Goal: Task Accomplishment & Management: Use online tool/utility

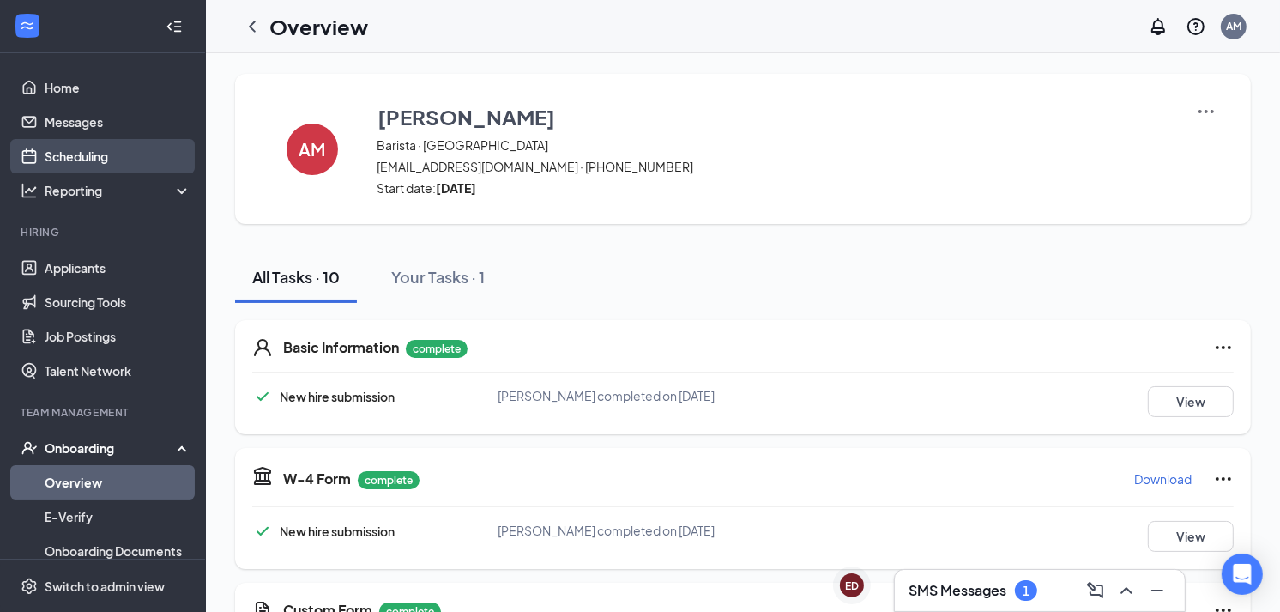
click at [57, 158] on link "Scheduling" at bounding box center [118, 156] width 147 height 34
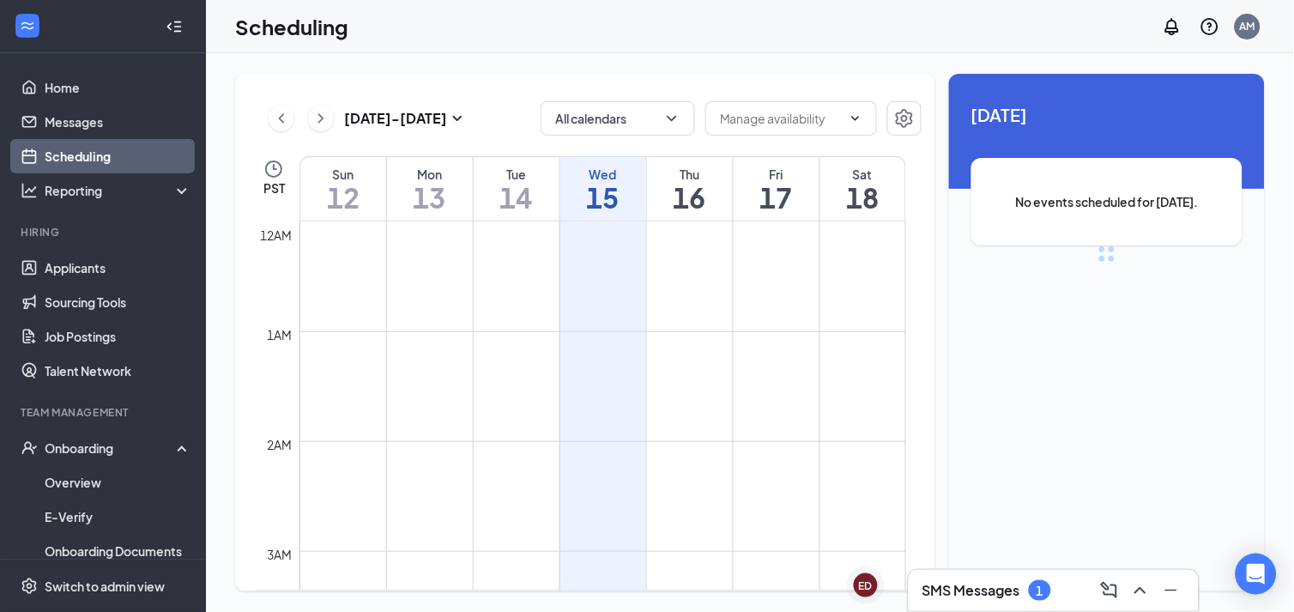
scroll to position [844, 0]
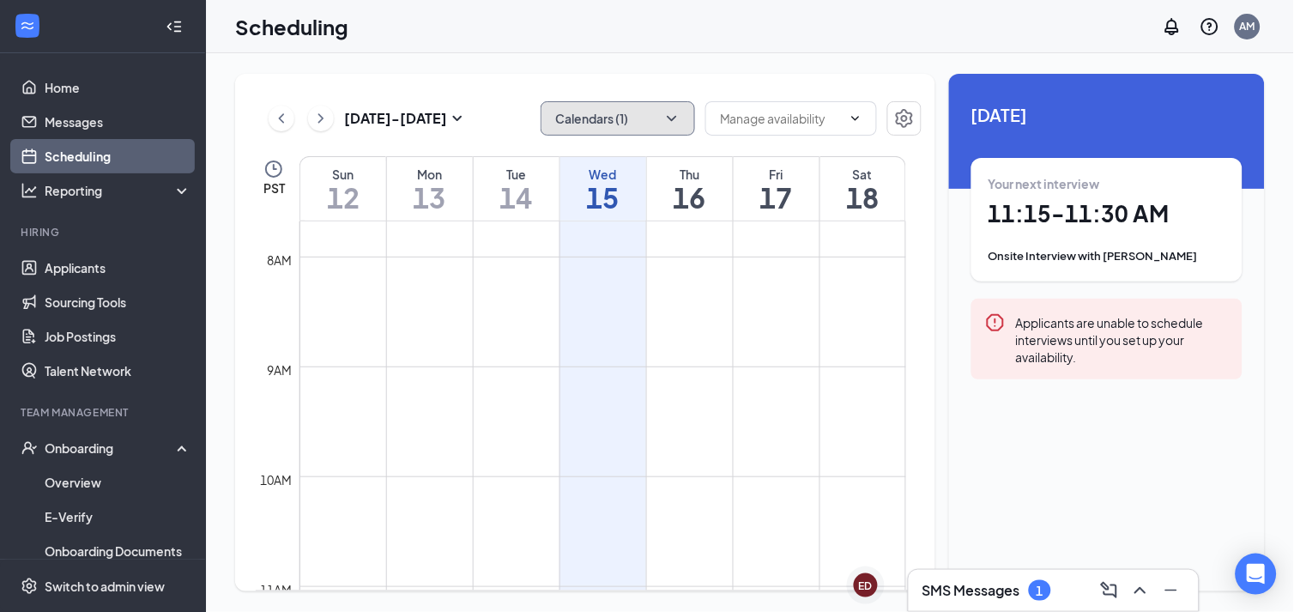
click at [662, 121] on button "Calendars (1)" at bounding box center [618, 118] width 154 height 34
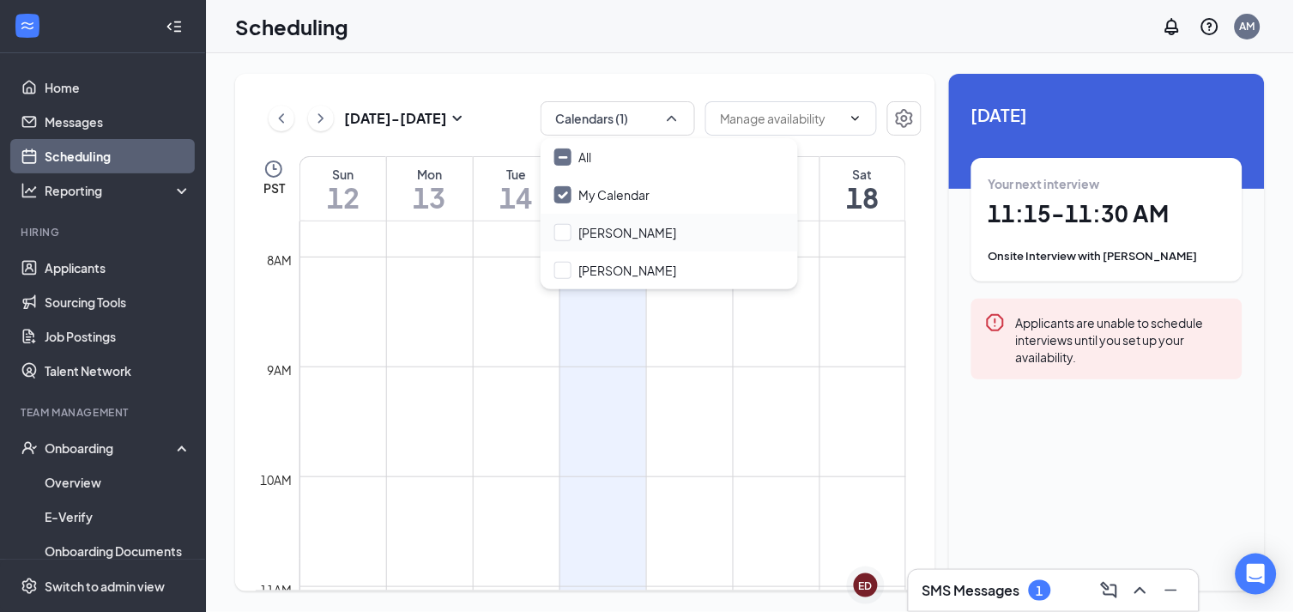
click at [614, 247] on div "Brisa Candelario" at bounding box center [669, 233] width 257 height 38
checkbox input "true"
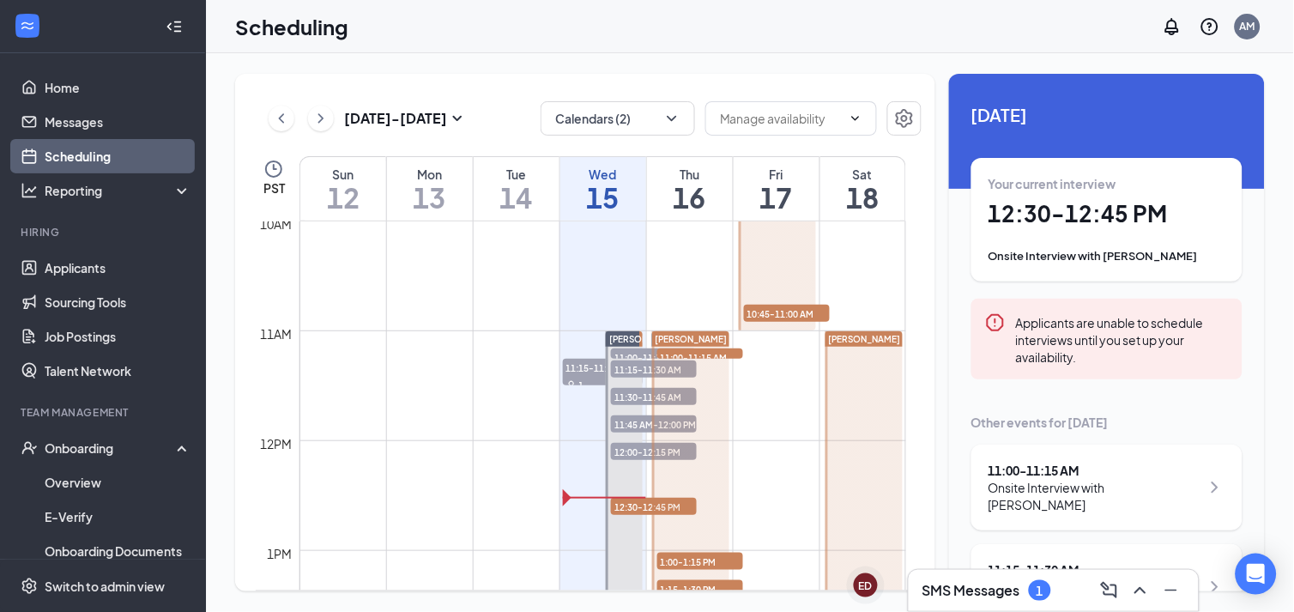
scroll to position [1191, 0]
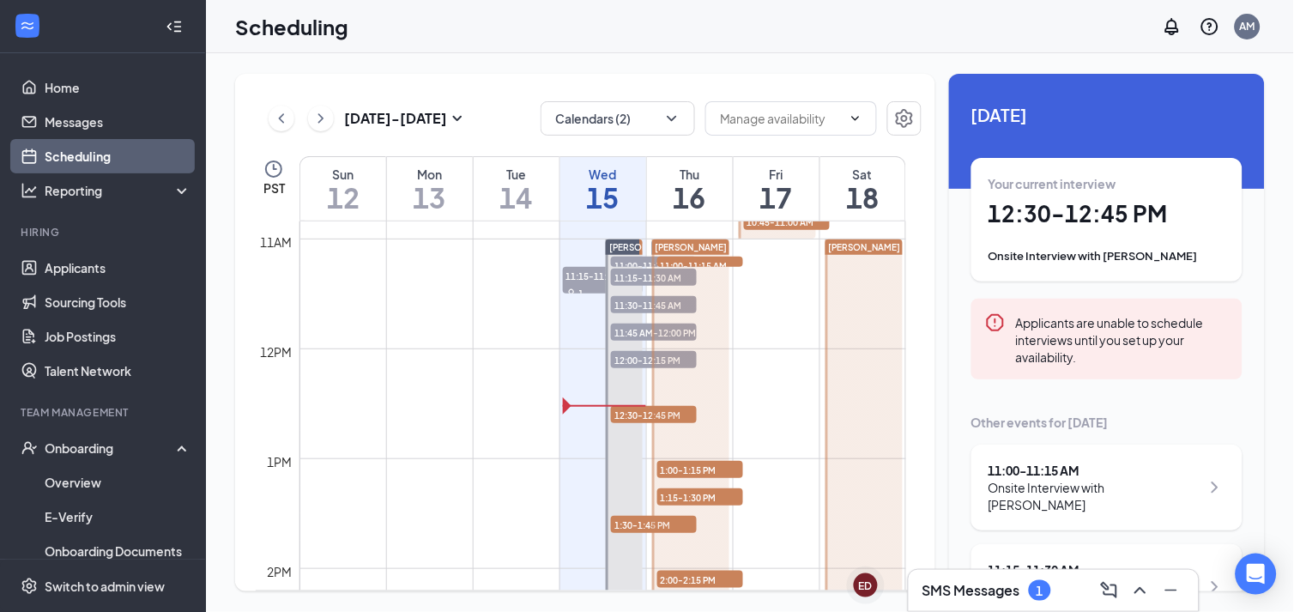
click at [656, 408] on div at bounding box center [691, 568] width 78 height 658
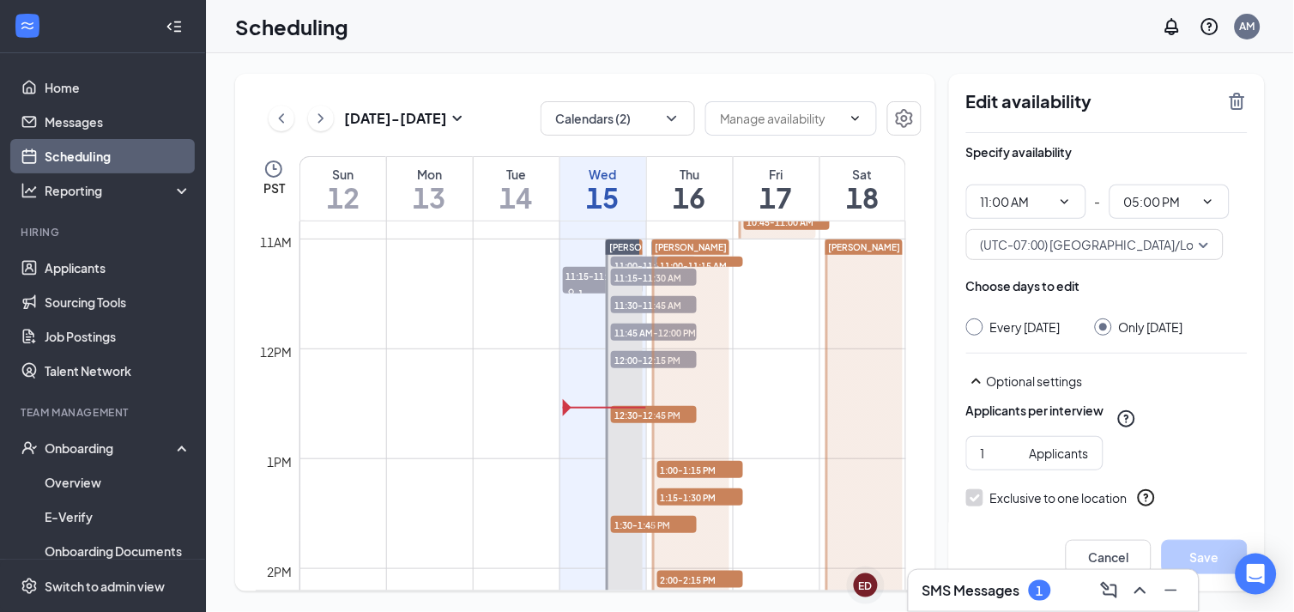
click at [649, 414] on div "Brisa Candelario 11:00-11:15 AM 1 1:00-1:15 PM 1 1:15-1:30 PM 1 2:00-2:15 PM 1" at bounding box center [690, 568] width 82 height 659
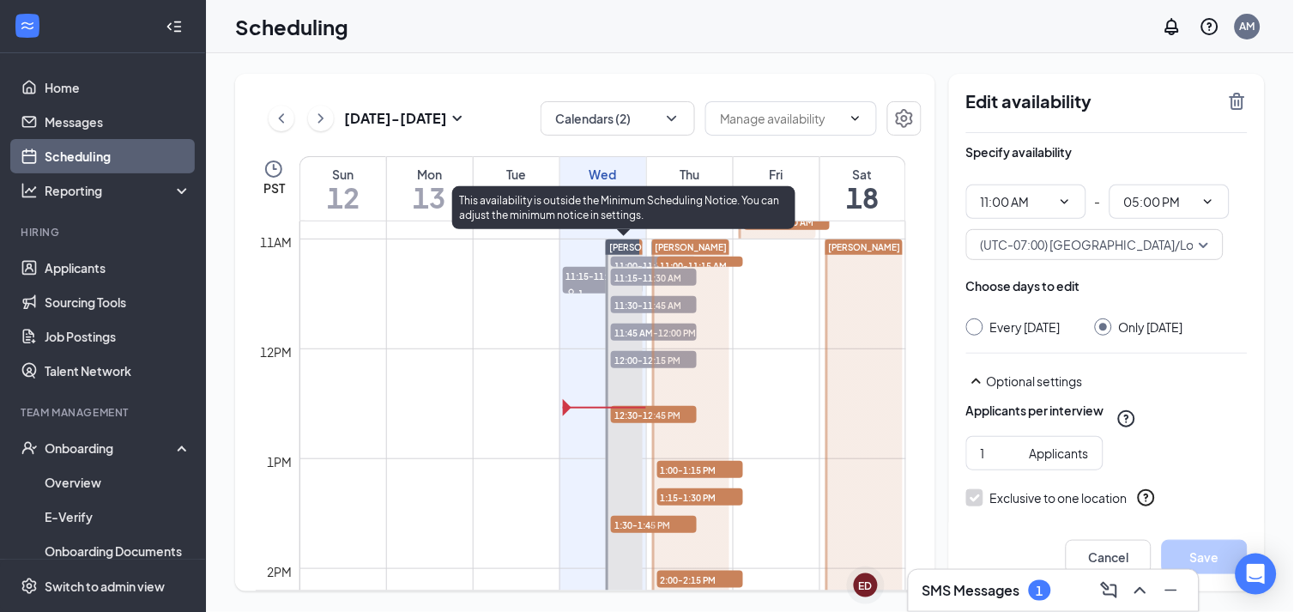
click at [613, 409] on span "12:30-12:45 PM" at bounding box center [654, 414] width 86 height 17
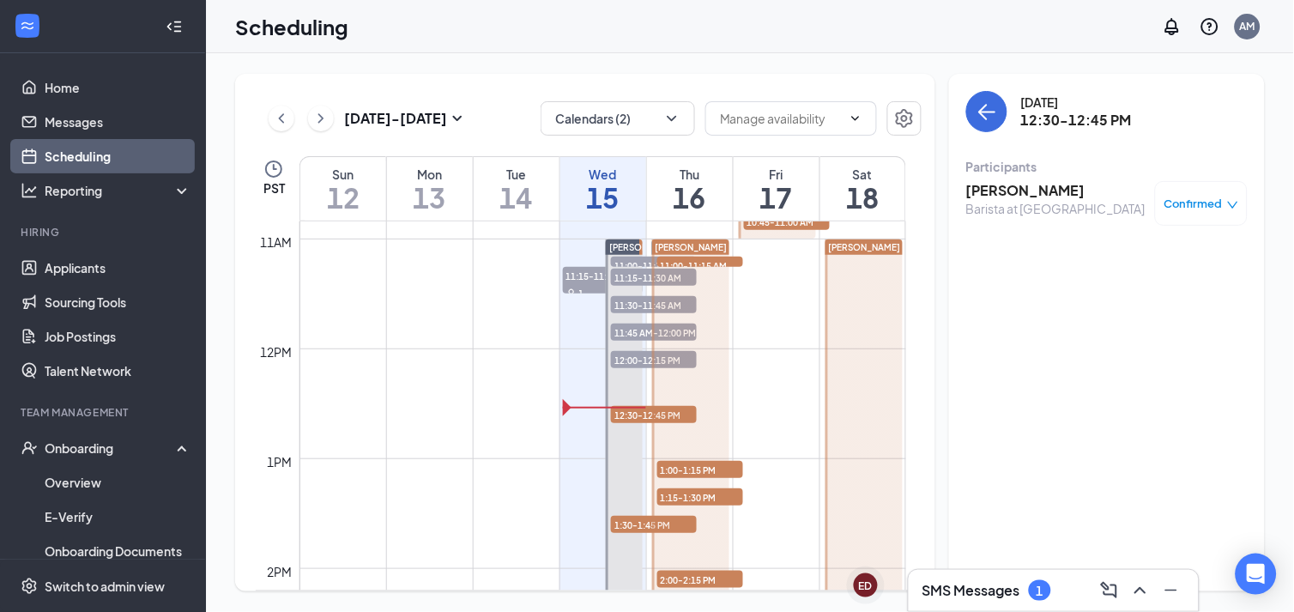
click at [1006, 209] on div "Barista at Lakewood" at bounding box center [1055, 208] width 179 height 17
click at [1006, 200] on div "Barista at Lakewood" at bounding box center [1055, 208] width 179 height 17
click at [1000, 195] on h3 "Elena Santoyo" at bounding box center [1055, 190] width 179 height 19
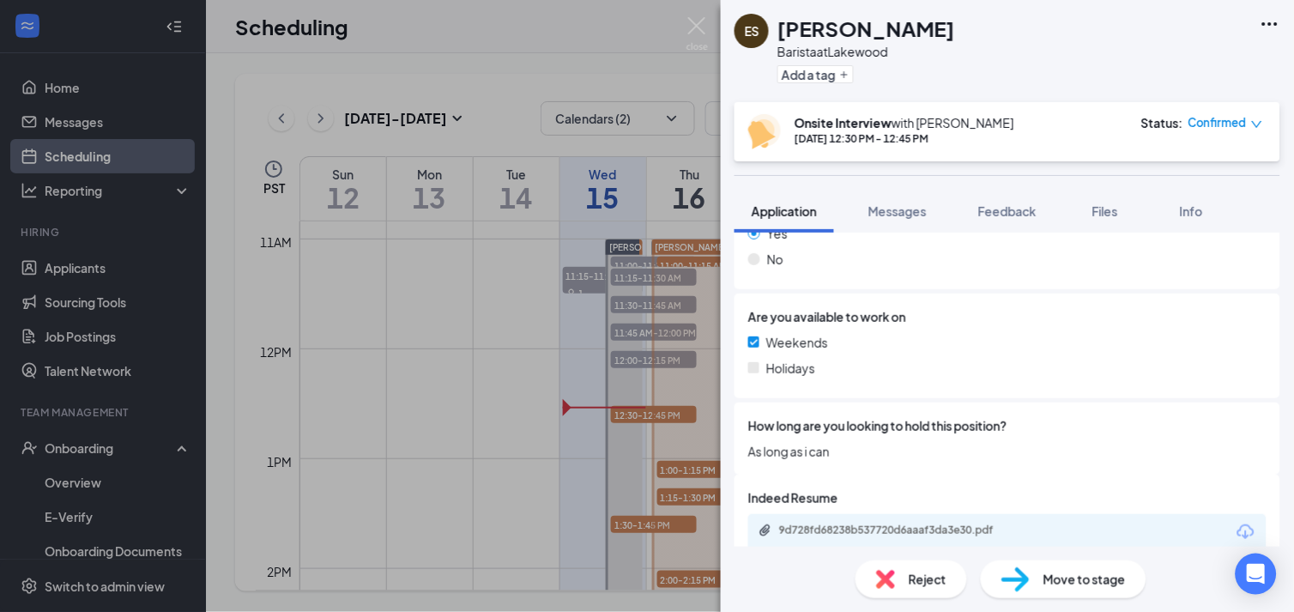
scroll to position [674, 0]
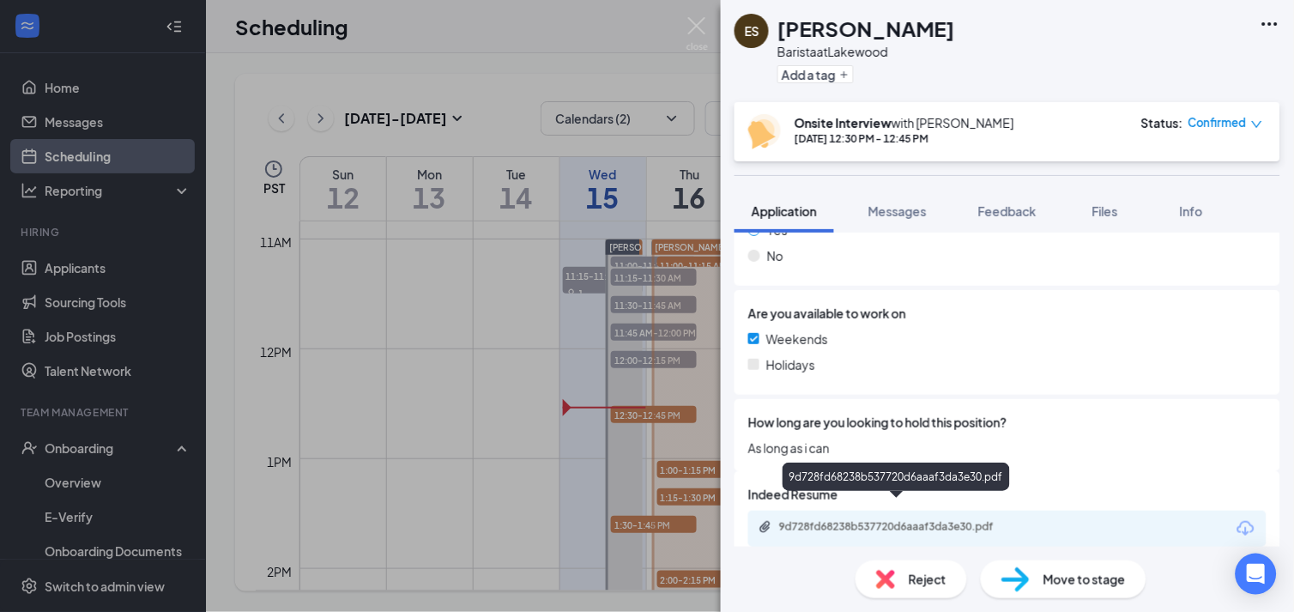
click at [859, 520] on div "9d728fd68238b537720d6aaaf3da3e30.pdf" at bounding box center [899, 527] width 240 height 14
